Goal: Transaction & Acquisition: Purchase product/service

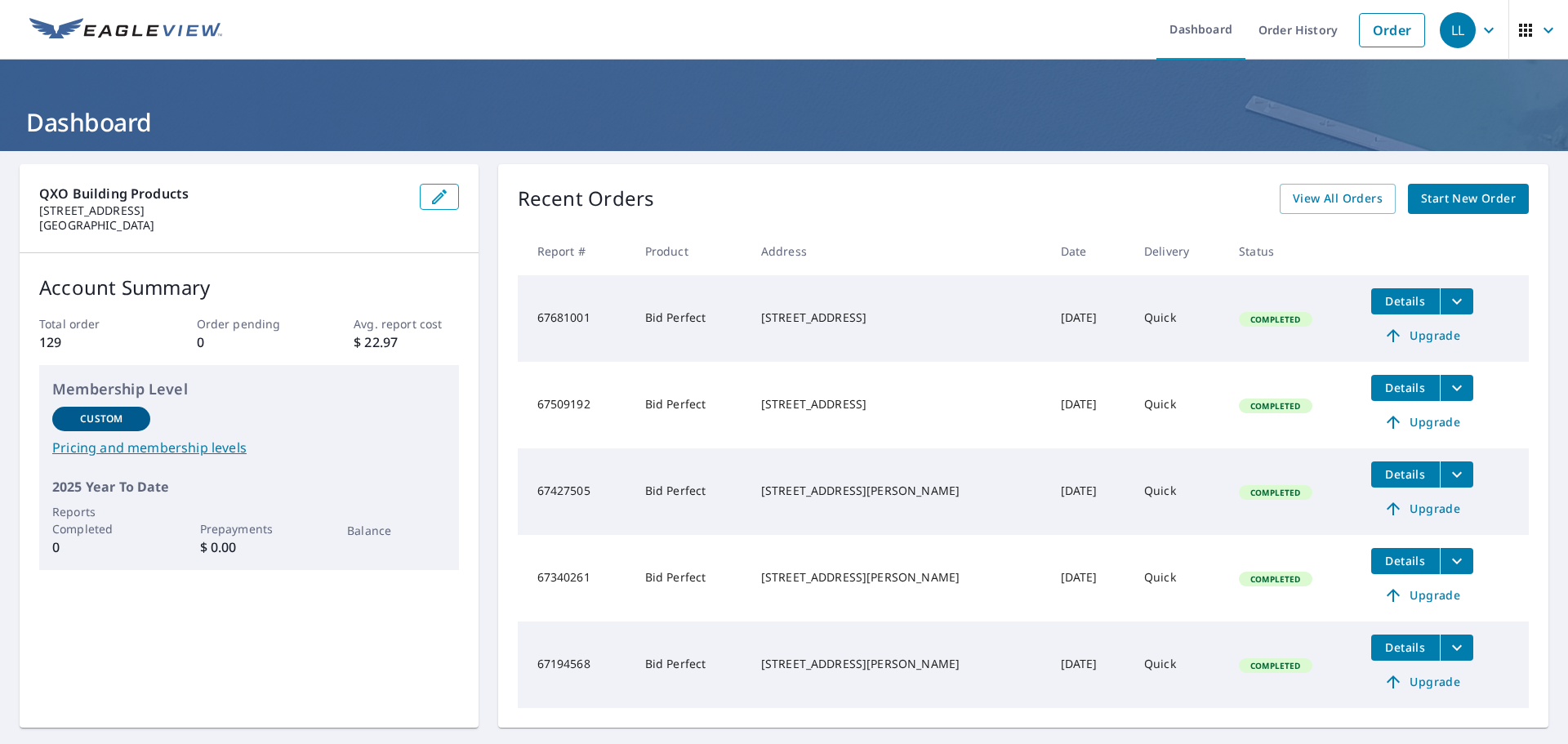
click at [1442, 196] on span "Start New Order" at bounding box center [1469, 198] width 95 height 20
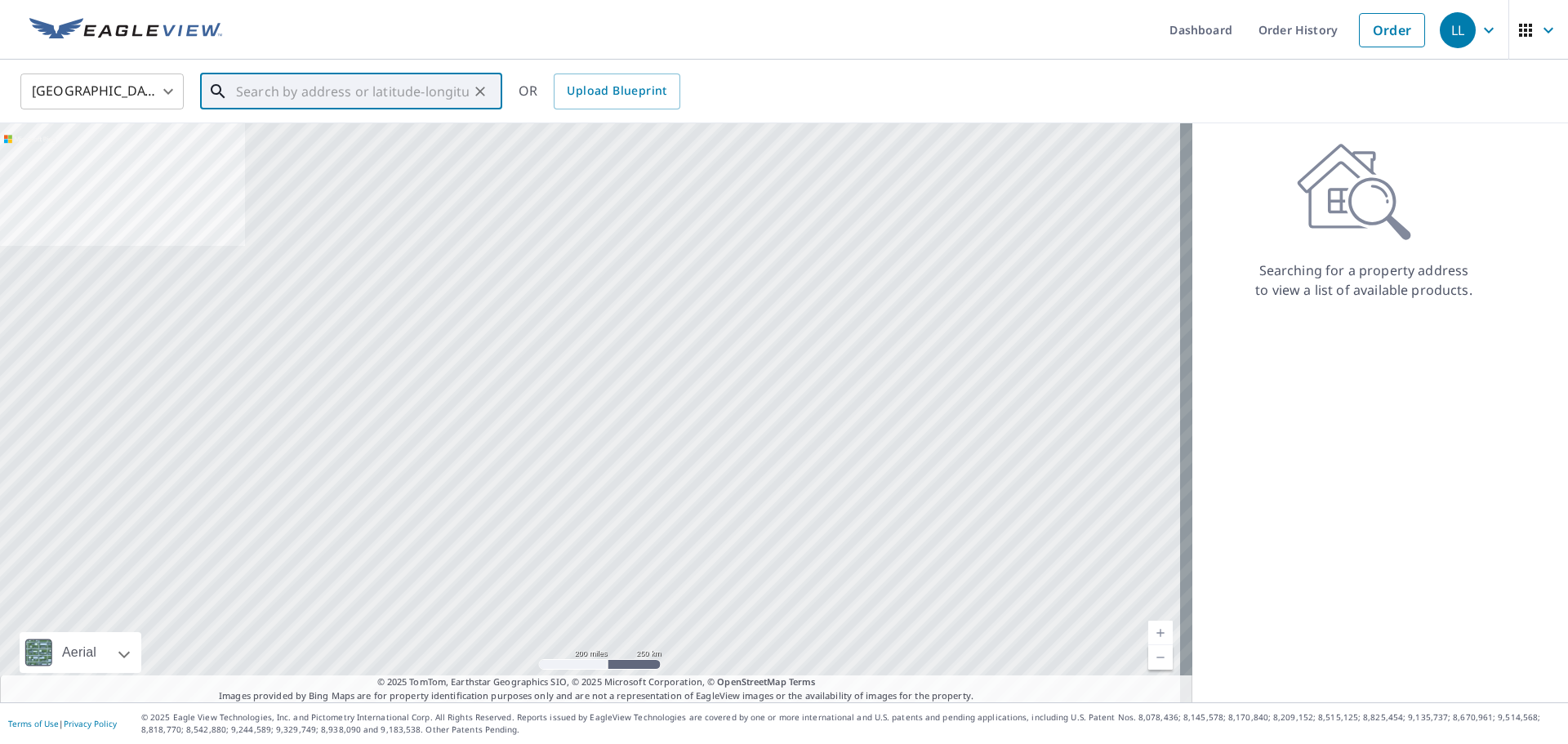
click at [346, 95] on input "text" at bounding box center [352, 91] width 233 height 46
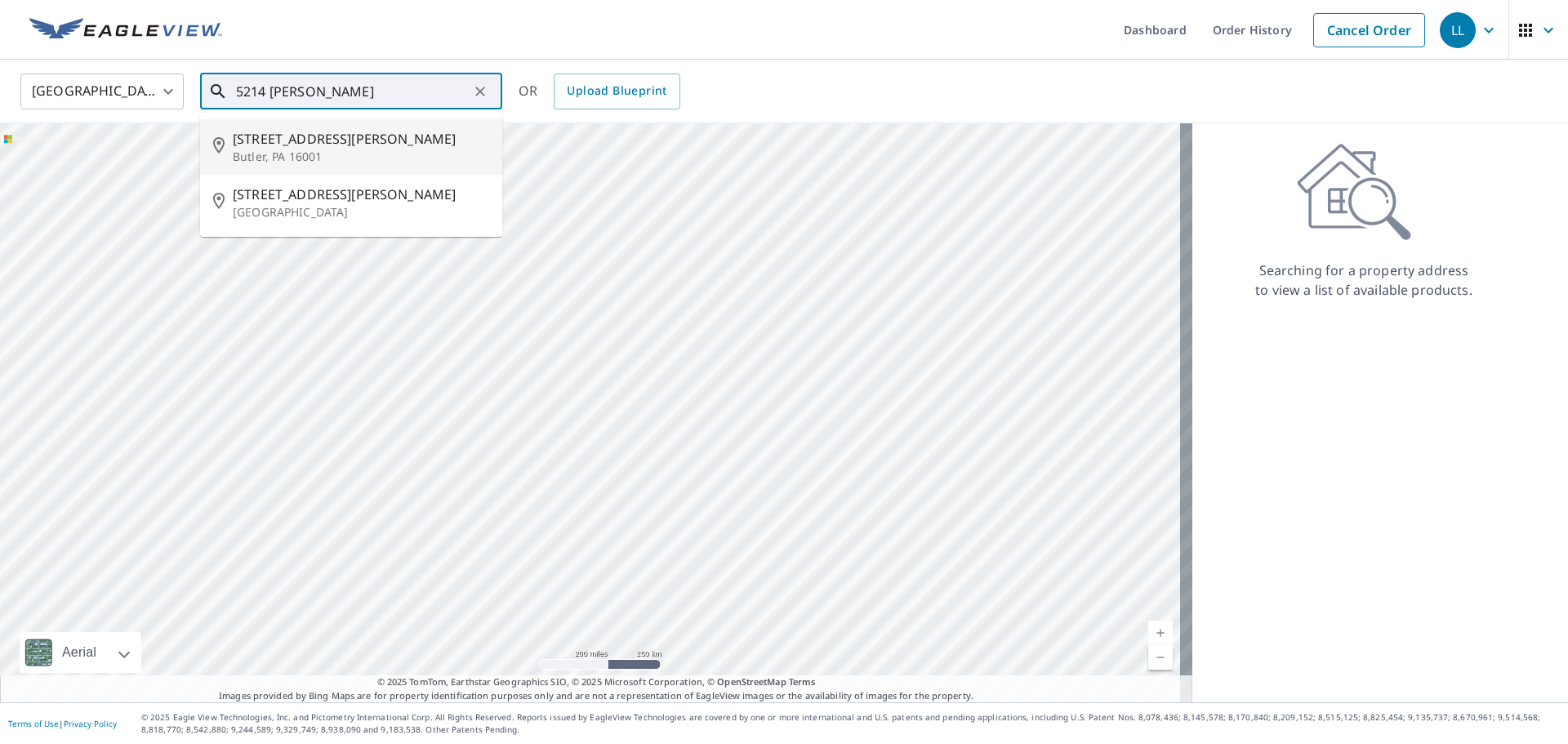
click at [335, 138] on span "[STREET_ADDRESS][PERSON_NAME]" at bounding box center [361, 139] width 256 height 19
type input "[STREET_ADDRESS][PERSON_NAME]"
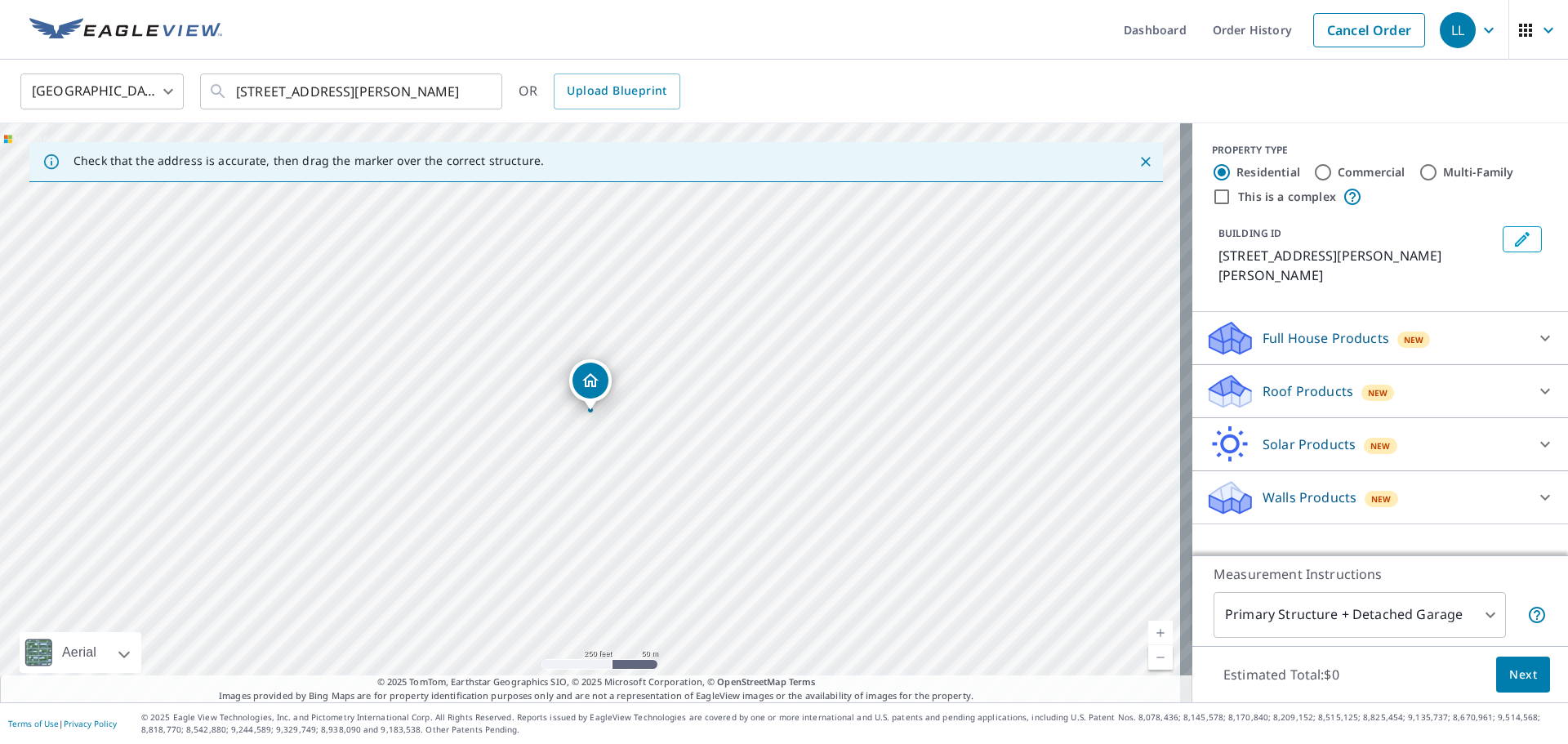
click at [1280, 382] on p "Roof Products" at bounding box center [1308, 391] width 90 height 19
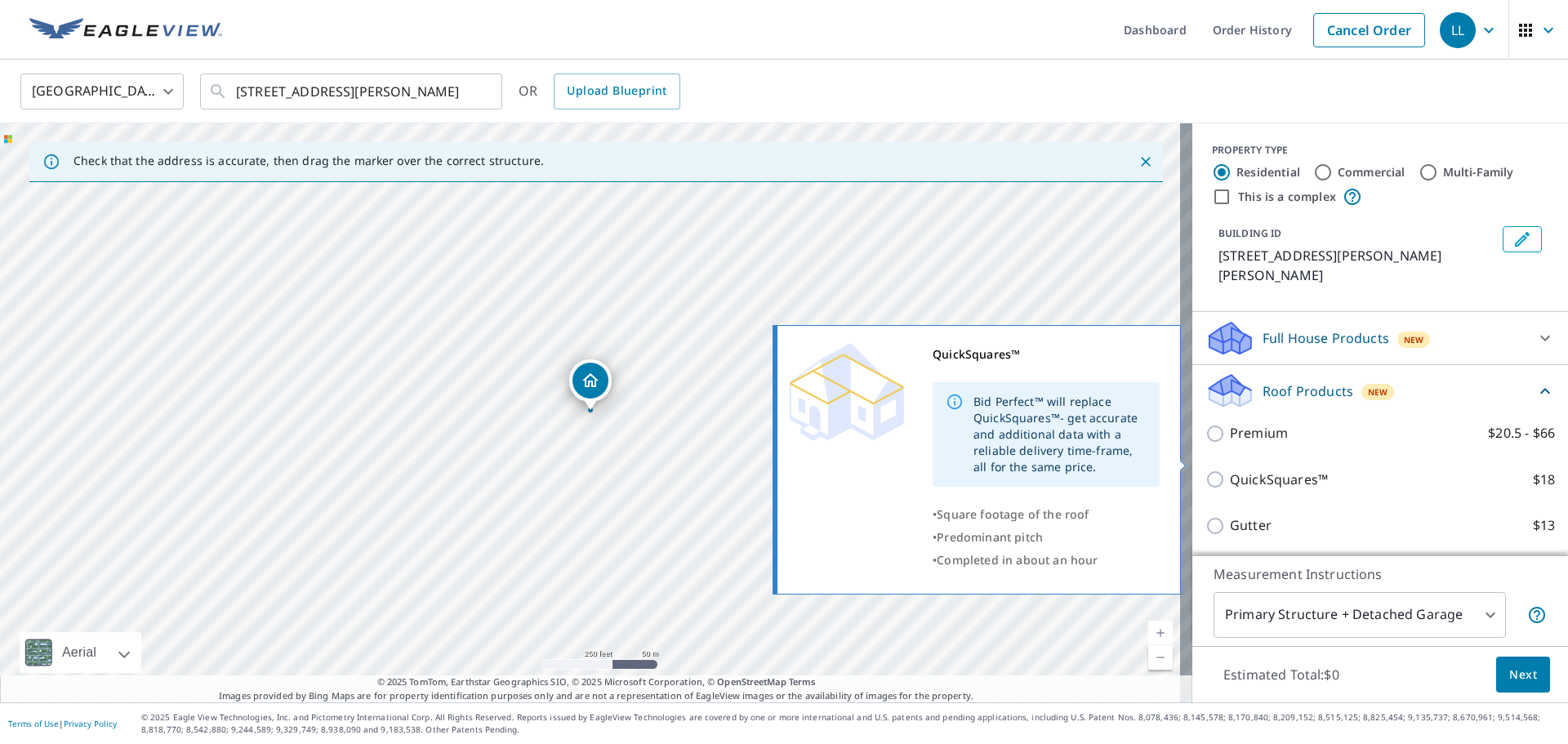
click at [1278, 470] on p "QuickSquares™" at bounding box center [1279, 480] width 98 height 20
click at [1230, 470] on input "QuickSquares™ $18" at bounding box center [1218, 480] width 24 height 19
checkbox input "true"
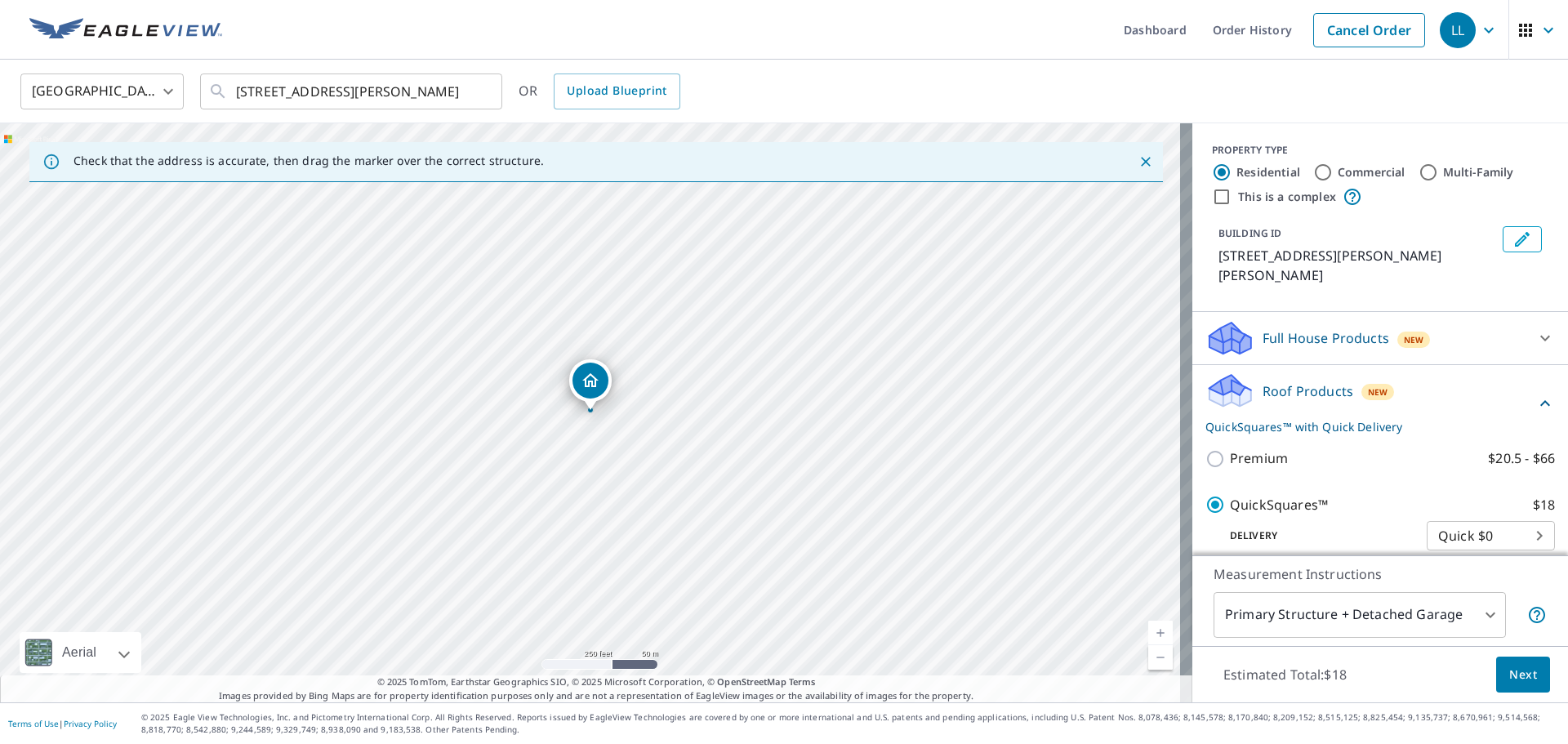
click at [1510, 669] on span "Next" at bounding box center [1523, 675] width 28 height 20
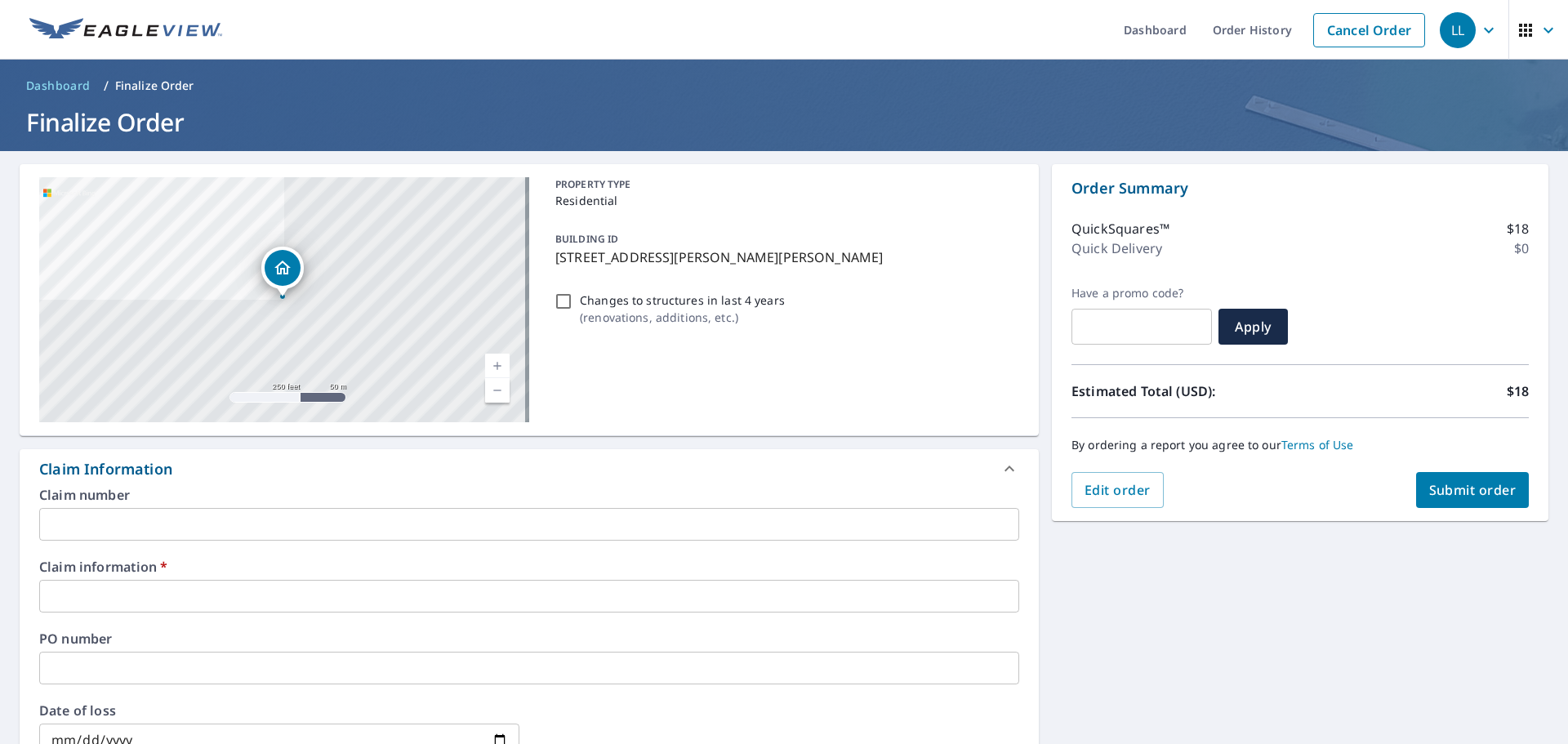
click at [224, 593] on input "text" at bounding box center [529, 596] width 981 height 33
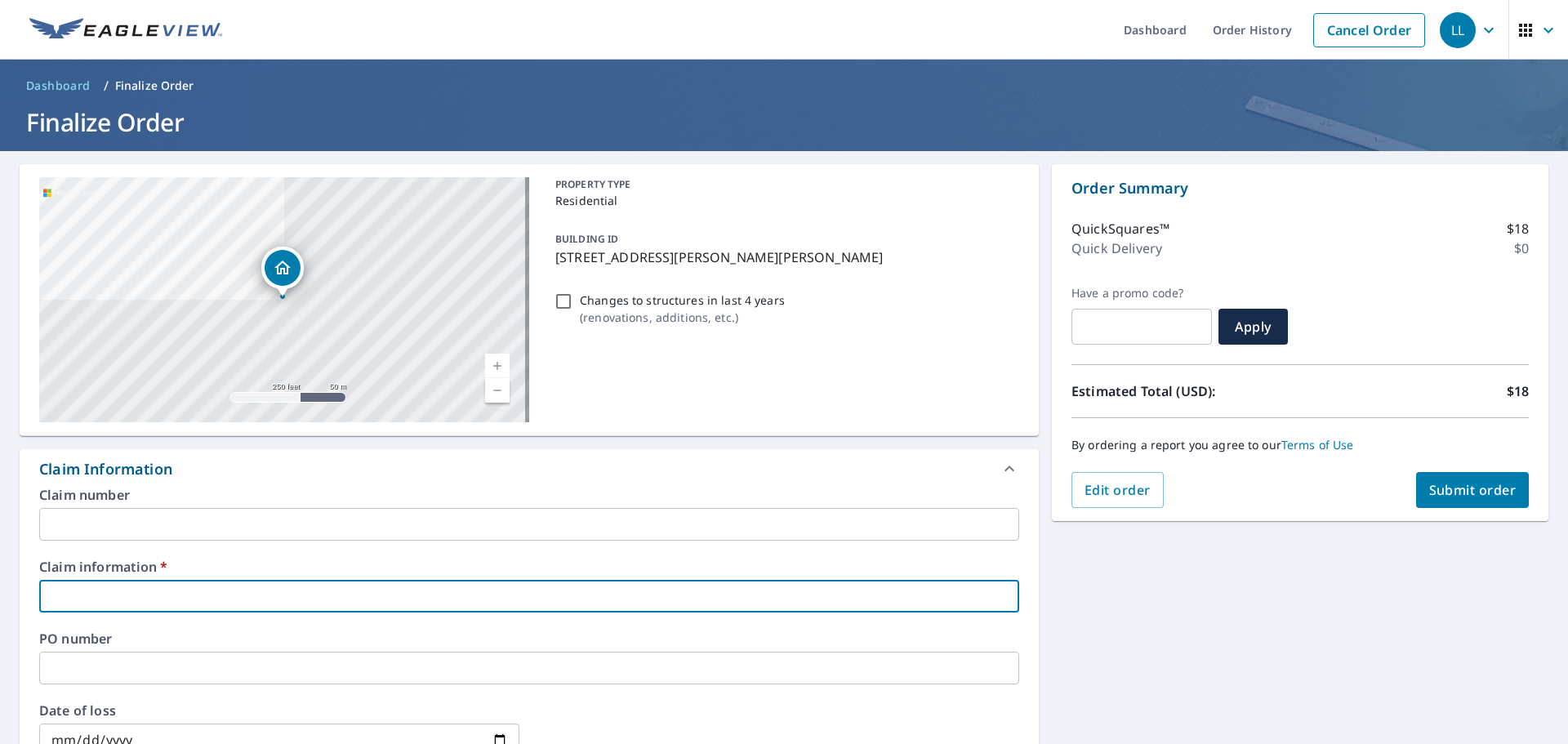
type input "212971"
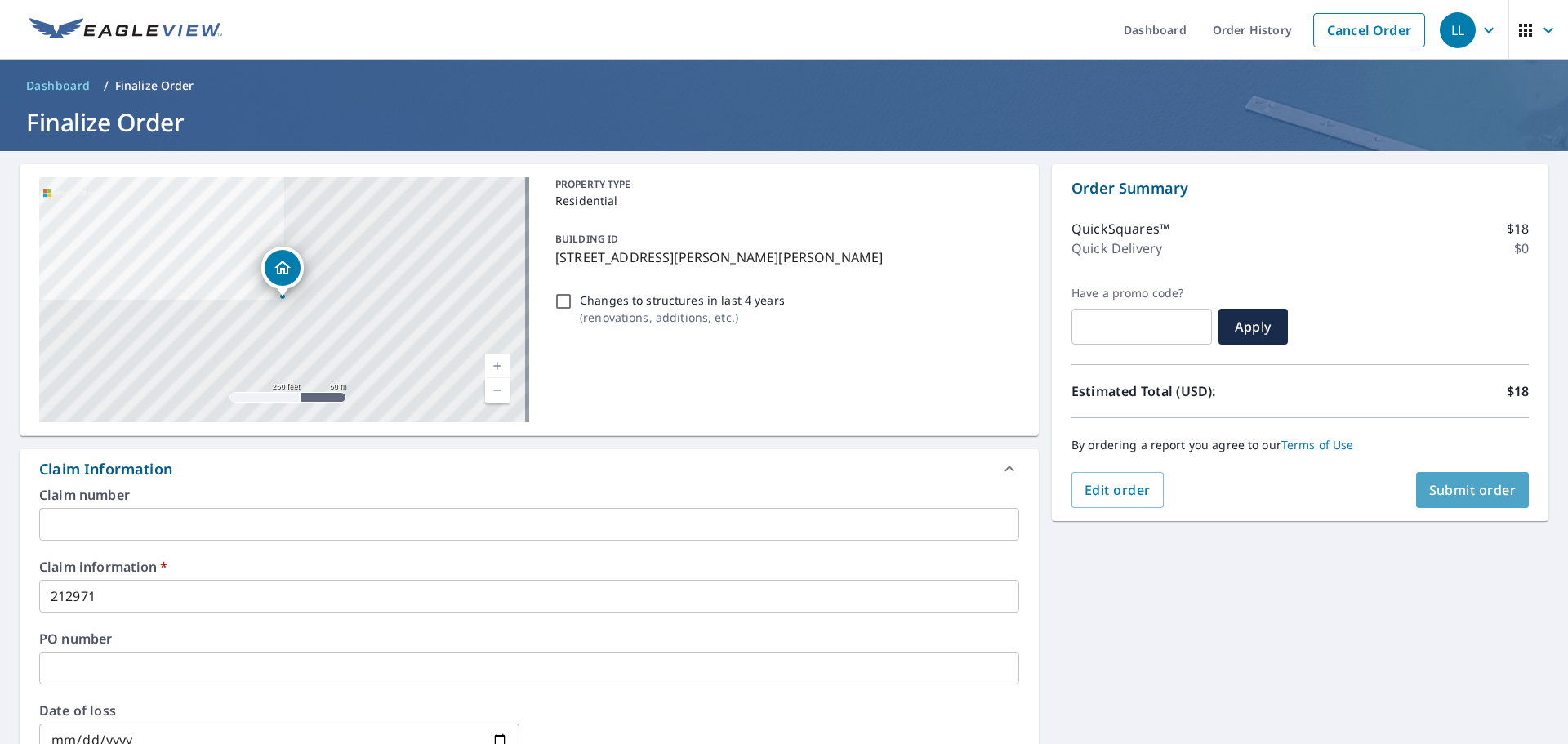
click at [1452, 488] on span "Submit order" at bounding box center [1473, 490] width 87 height 18
checkbox input "true"
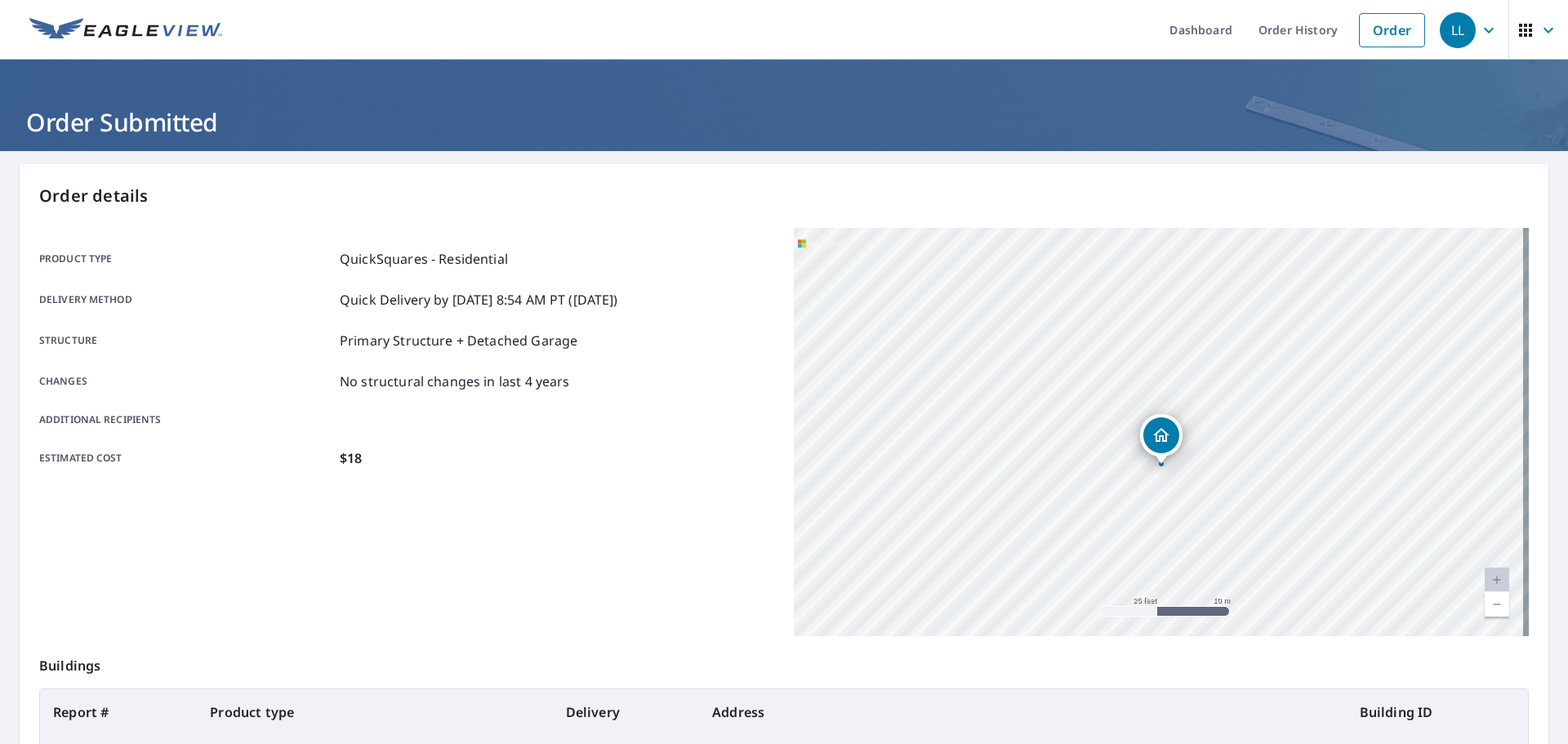
drag, startPoint x: 1192, startPoint y: 401, endPoint x: 1101, endPoint y: 601, distance: 219.7
click at [1101, 601] on div "[STREET_ADDRESS][PERSON_NAME]" at bounding box center [1161, 432] width 735 height 409
click at [1361, 36] on link "Order" at bounding box center [1392, 29] width 66 height 34
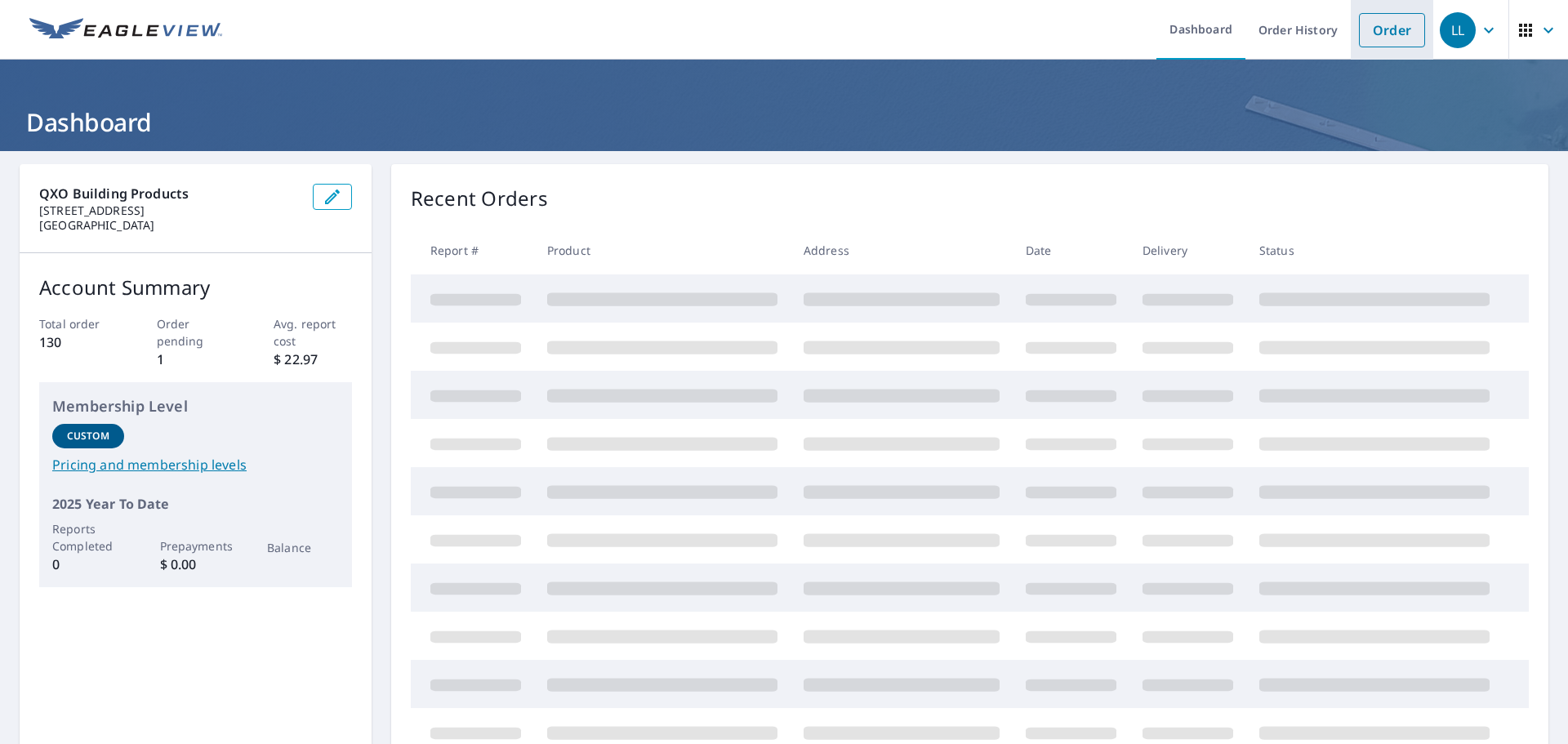
click at [1383, 31] on link "Order" at bounding box center [1392, 29] width 66 height 34
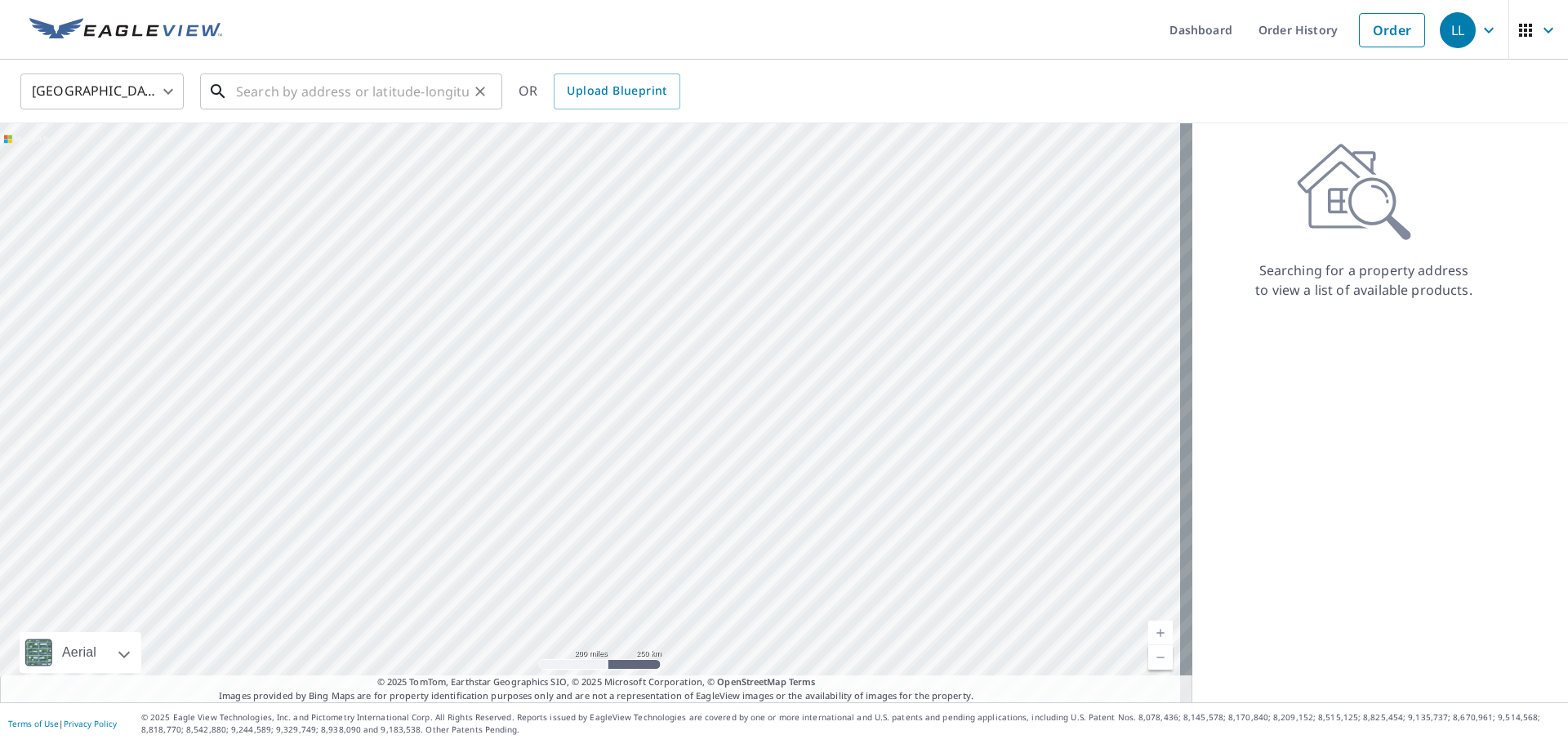
click at [388, 93] on input "text" at bounding box center [352, 91] width 233 height 46
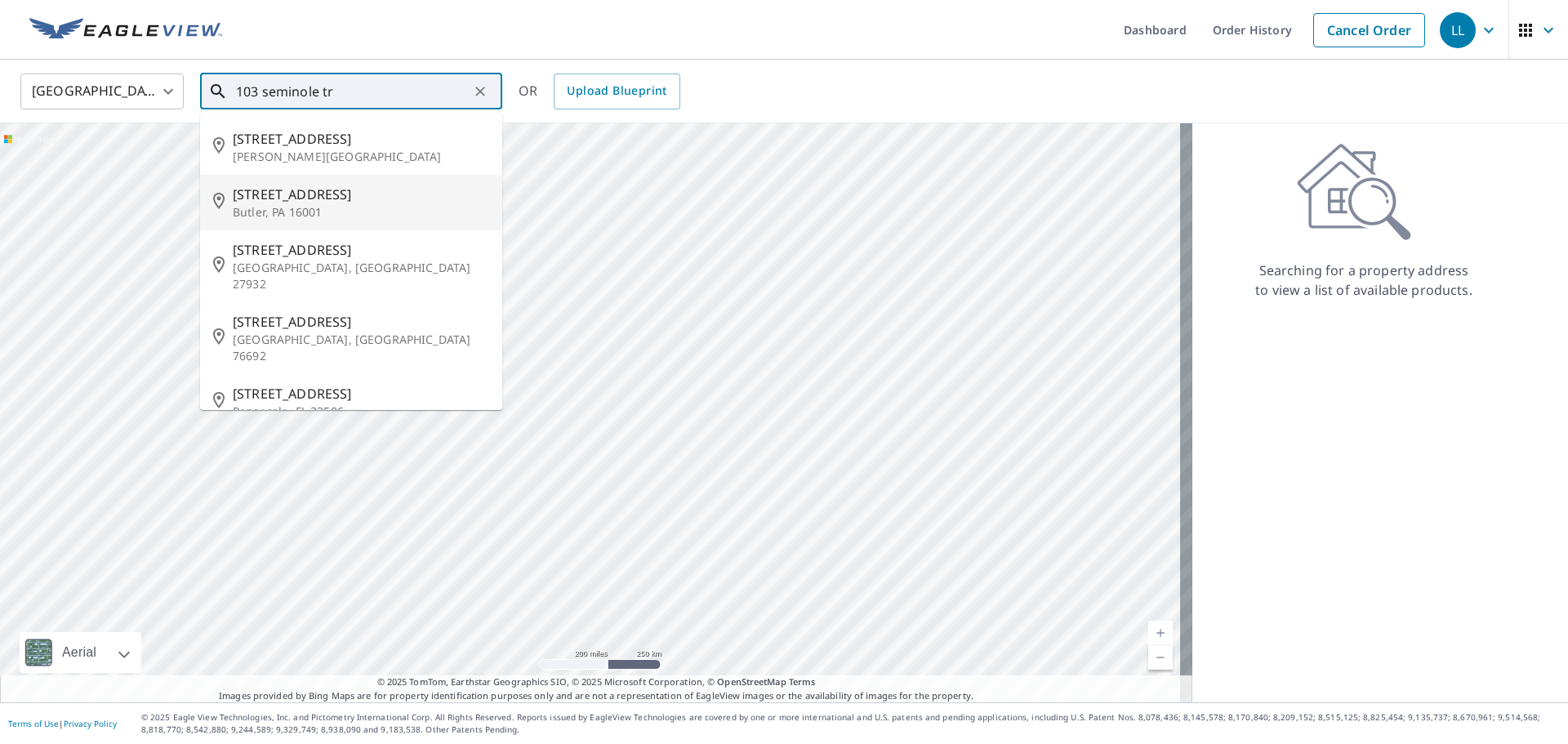
click at [303, 193] on span "103 Seminole Trl" at bounding box center [361, 194] width 256 height 19
type input "103 Seminole Trl Butler, PA 16001"
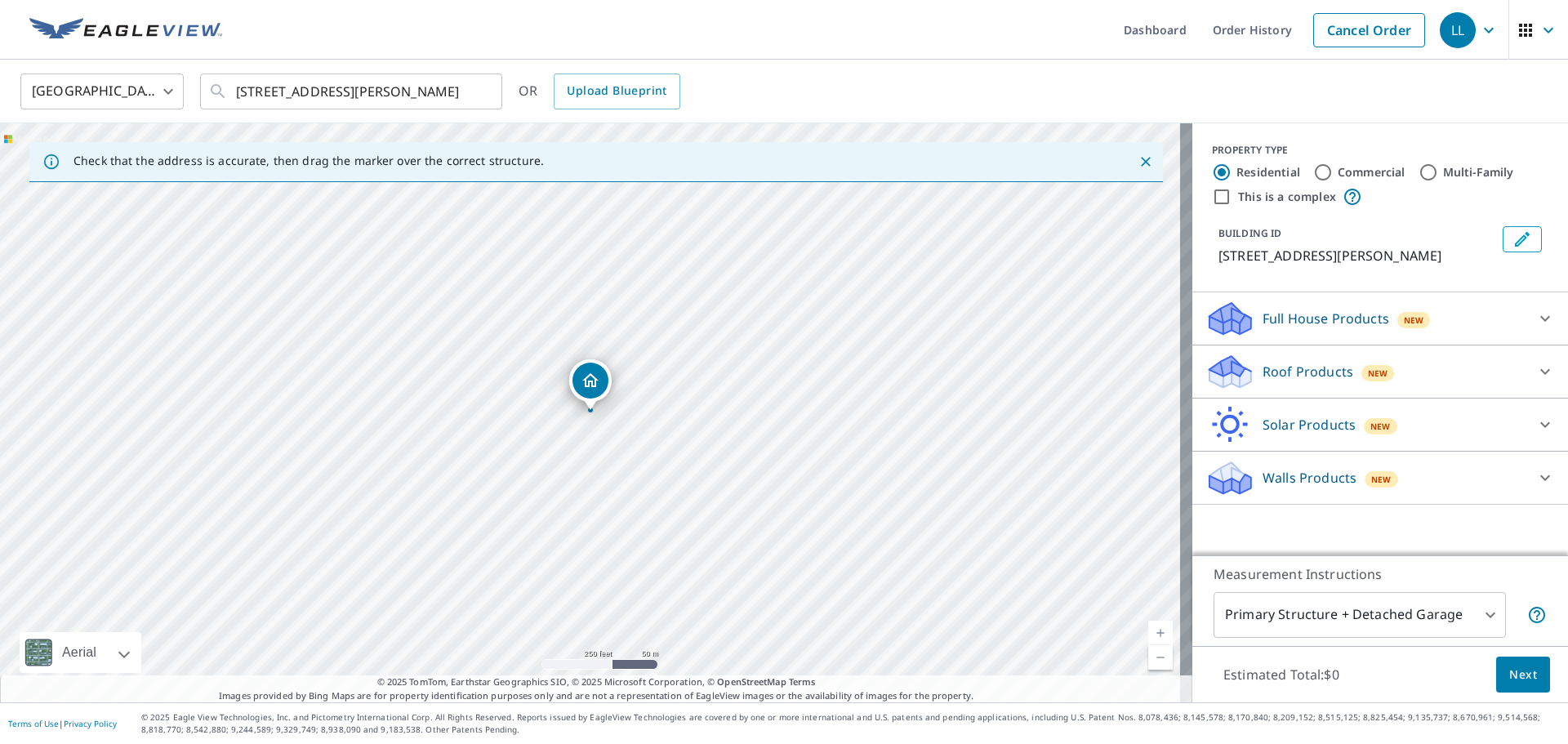
click at [1270, 364] on p "Roof Products" at bounding box center [1308, 372] width 90 height 19
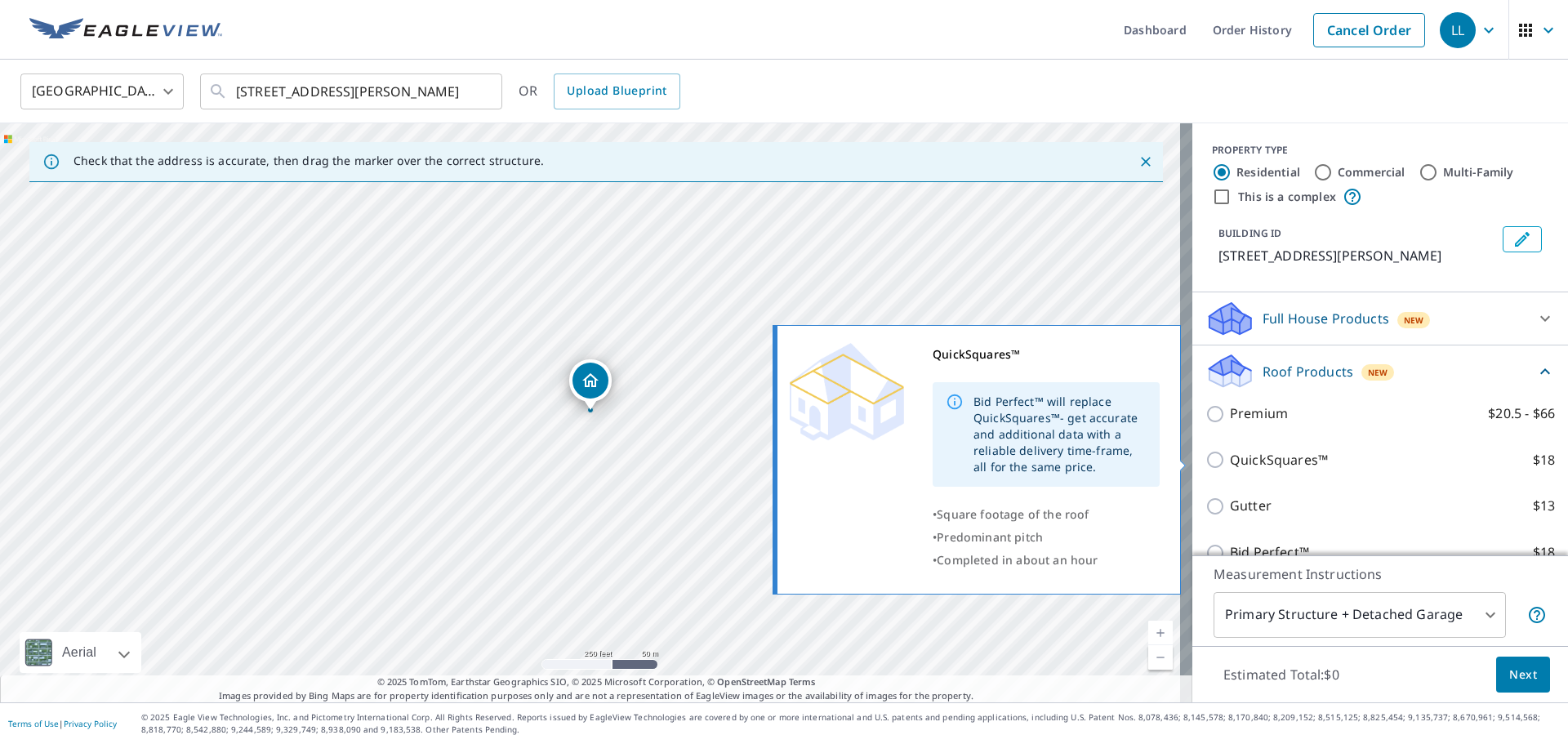
click at [1262, 458] on p "QuickSquares™" at bounding box center [1279, 460] width 98 height 20
click at [1230, 458] on input "QuickSquares™ $18" at bounding box center [1218, 460] width 24 height 19
checkbox input "true"
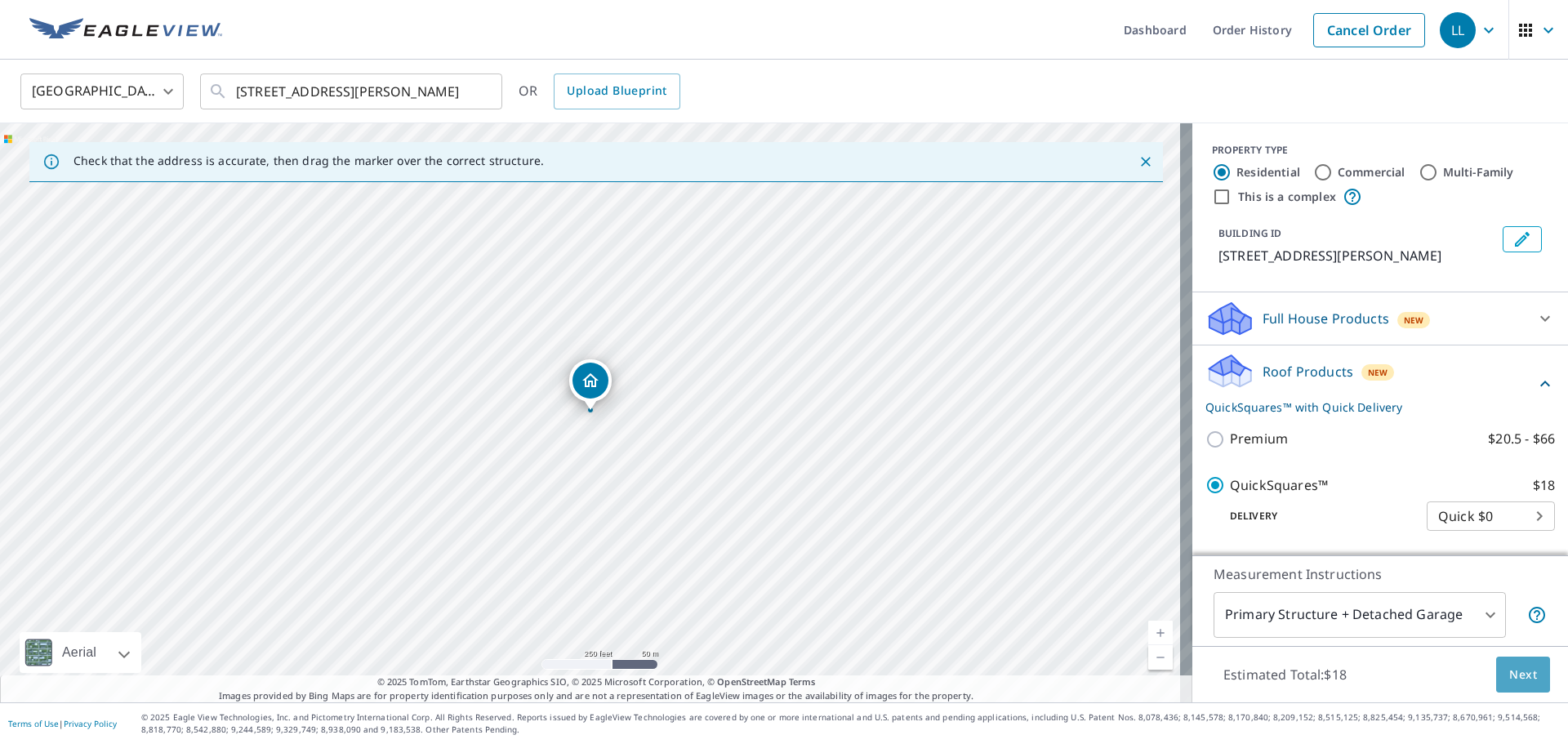
click at [1518, 669] on span "Next" at bounding box center [1523, 675] width 28 height 20
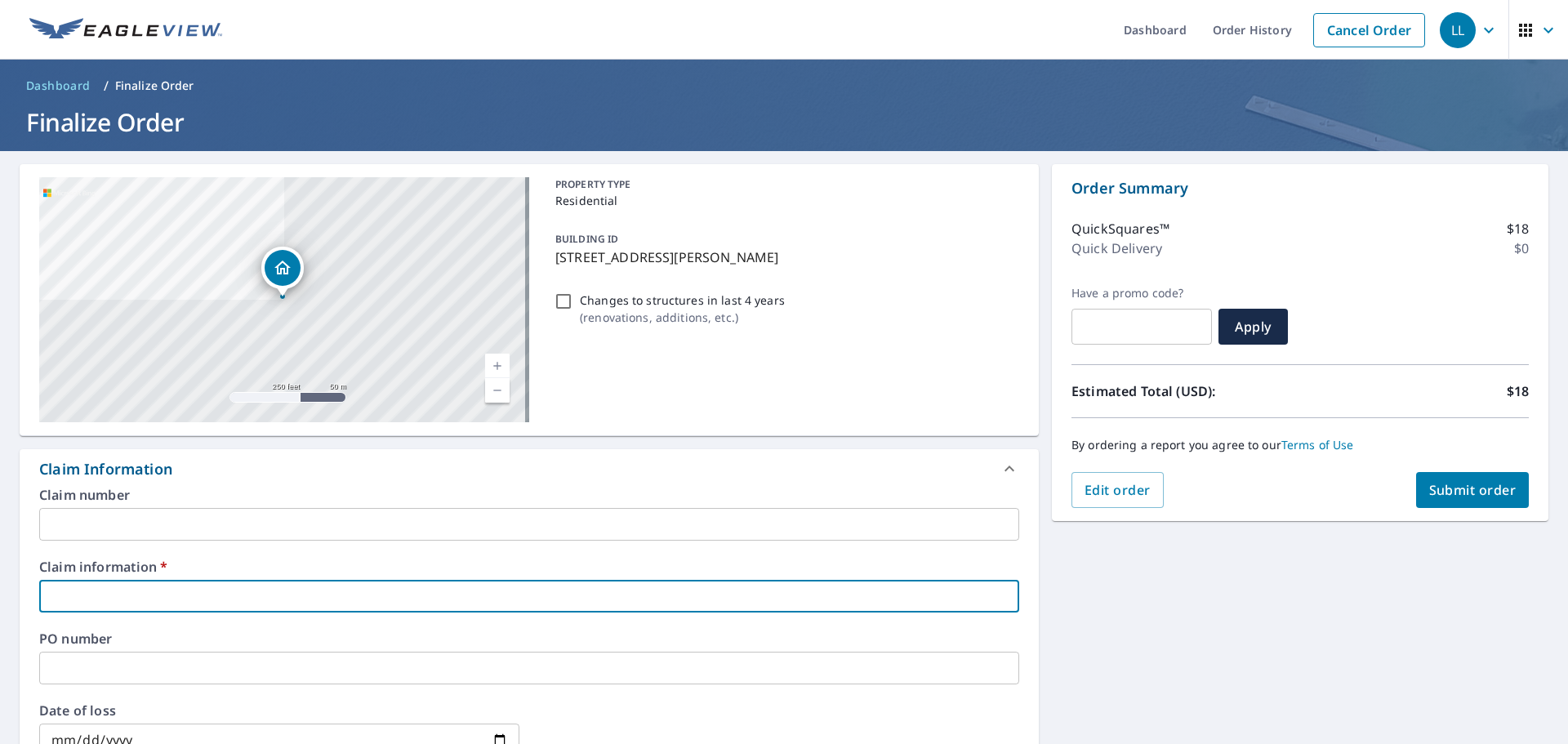
click at [274, 601] on input "text" at bounding box center [529, 596] width 981 height 33
type input "212971"
click at [1463, 497] on span "Submit order" at bounding box center [1473, 490] width 87 height 18
checkbox input "true"
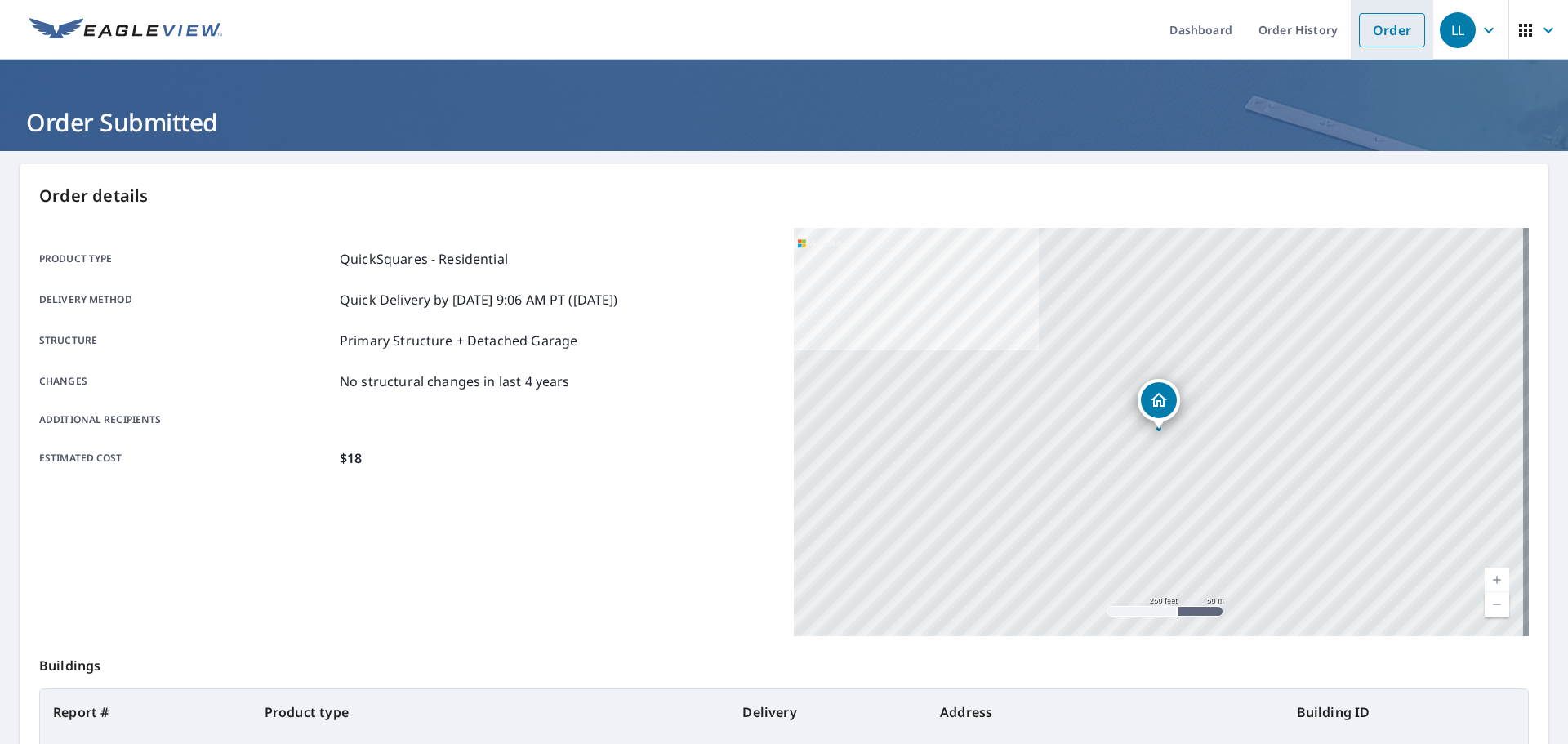
click at [1380, 33] on link "Order" at bounding box center [1392, 29] width 66 height 34
